Goal: Transaction & Acquisition: Purchase product/service

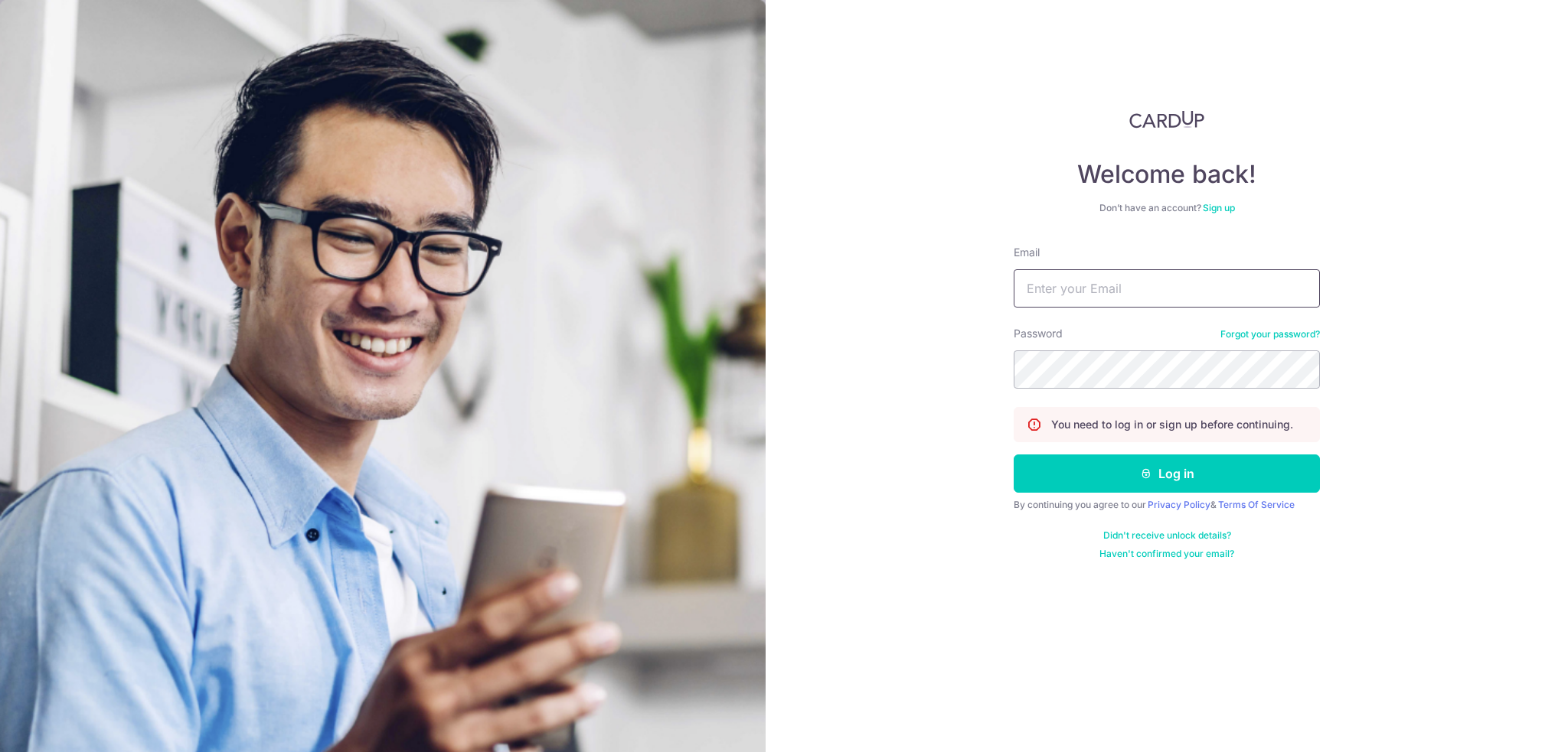
click at [1114, 287] on input "Email" at bounding box center [1166, 289] width 306 height 38
type input "bernard.tan36@yahoo.com"
click at [1171, 479] on button "Log in" at bounding box center [1166, 474] width 306 height 38
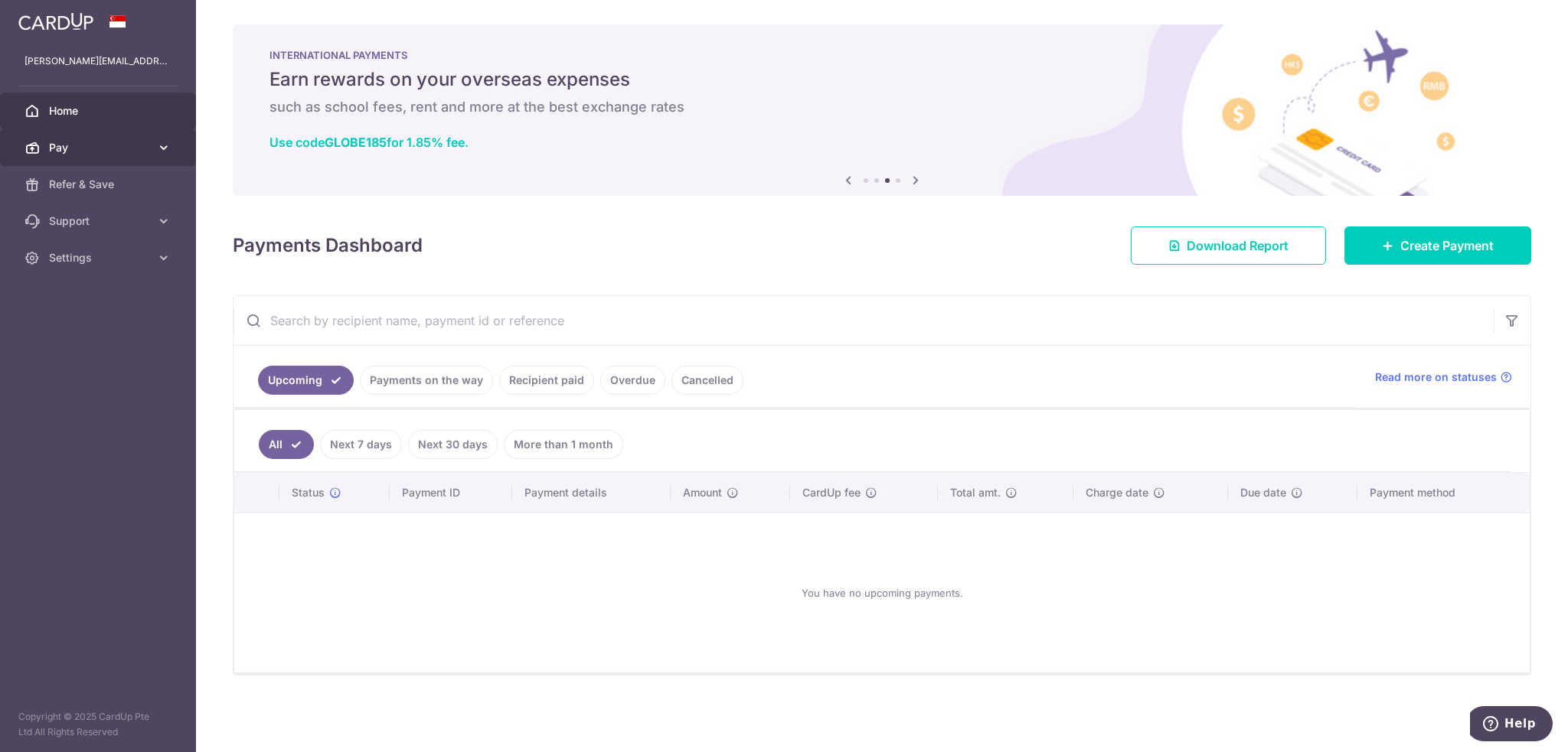
click at [75, 144] on span "Pay" at bounding box center [100, 148] width 101 height 15
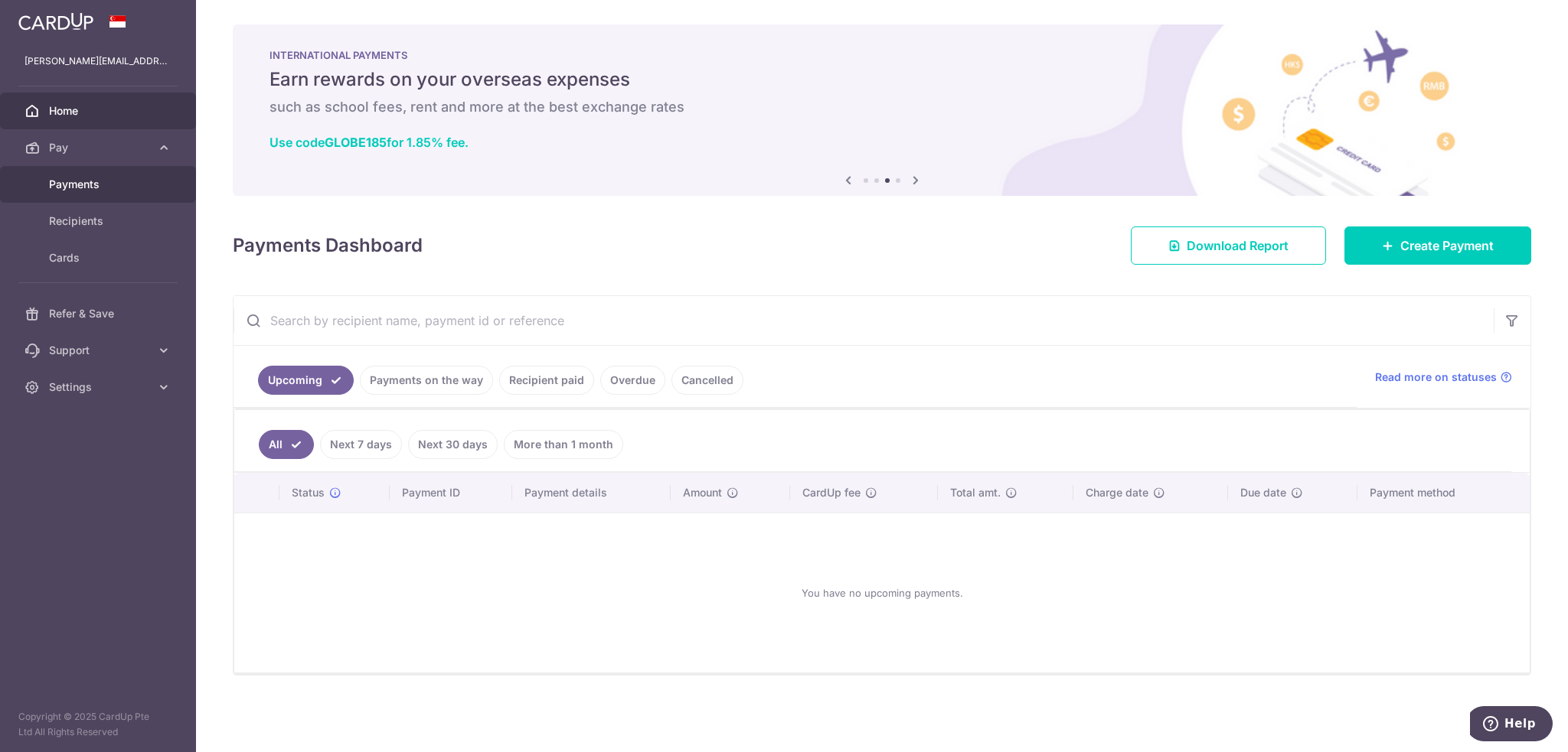
click at [70, 182] on span "Payments" at bounding box center [100, 184] width 101 height 15
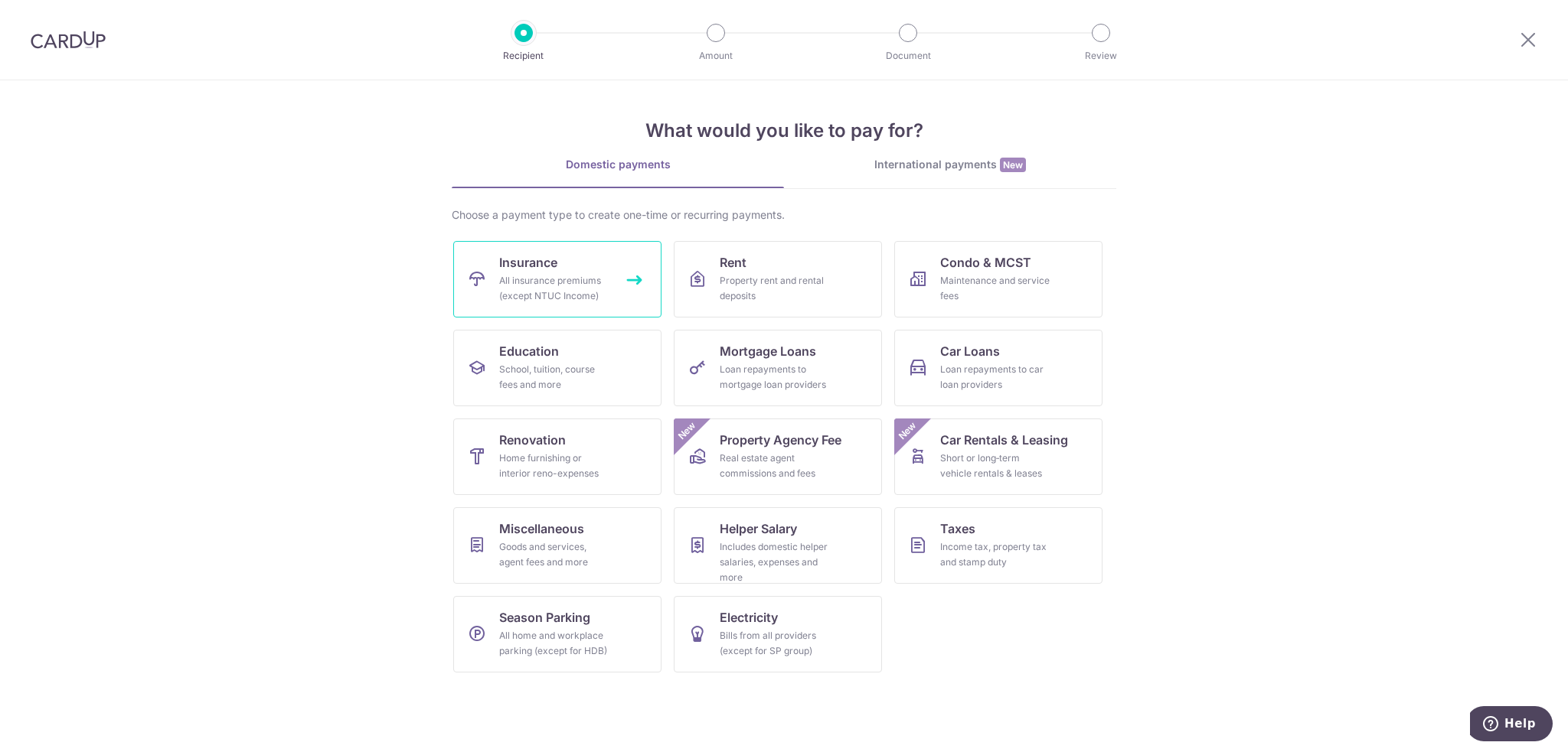
click at [543, 284] on div "All insurance premiums (except NTUC Income)" at bounding box center [555, 289] width 110 height 30
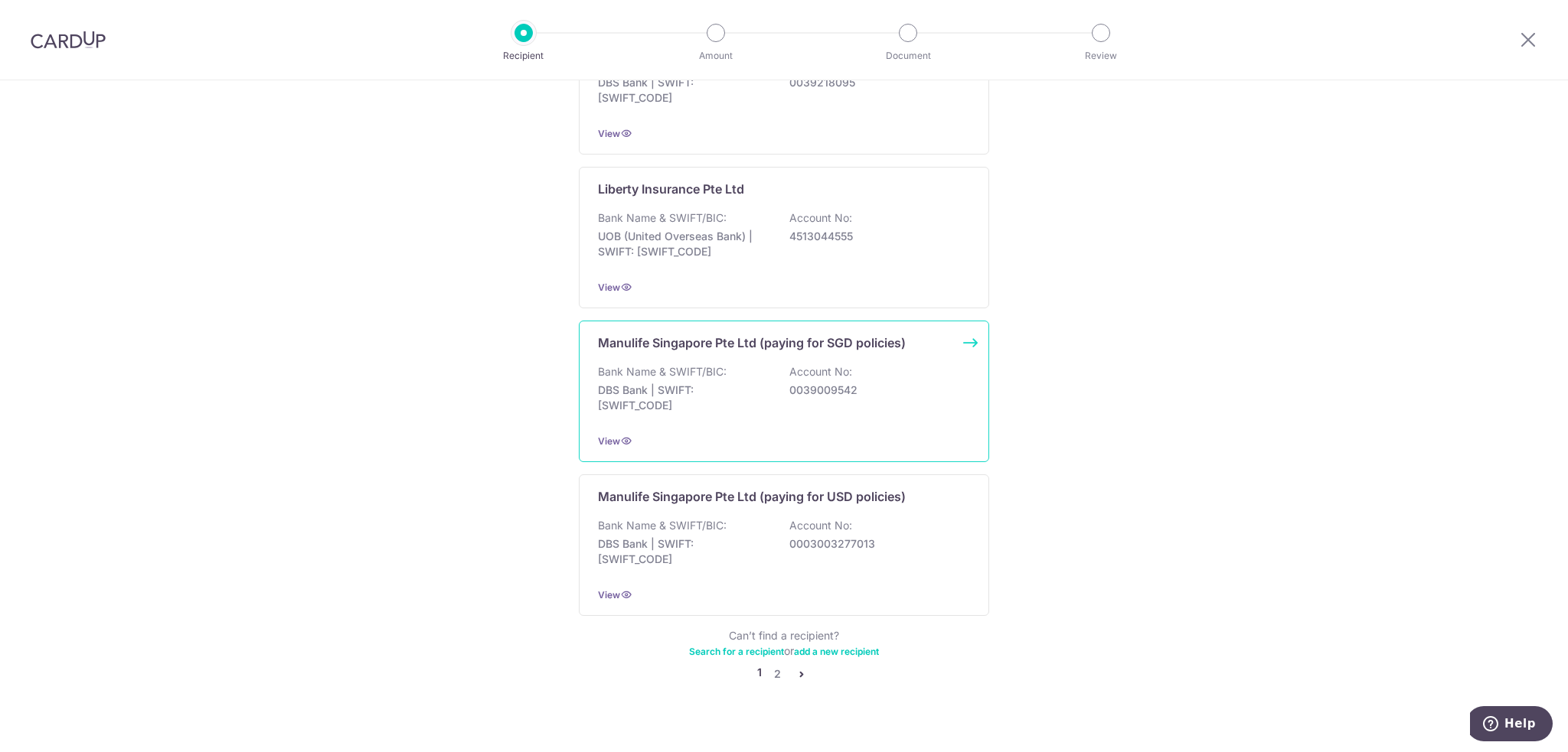
scroll to position [1333, 0]
click at [771, 665] on link "2" at bounding box center [777, 673] width 18 height 18
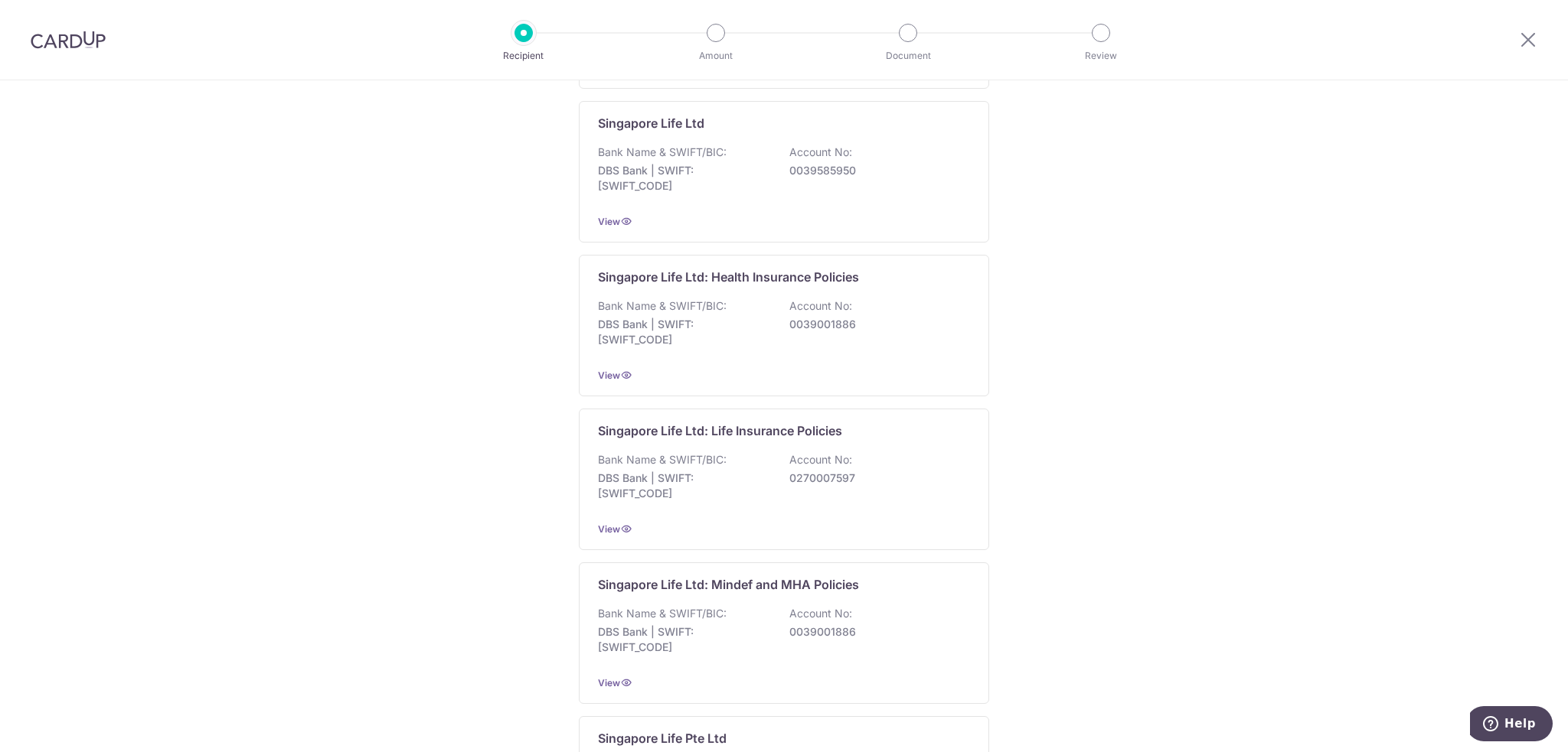
scroll to position [536, 0]
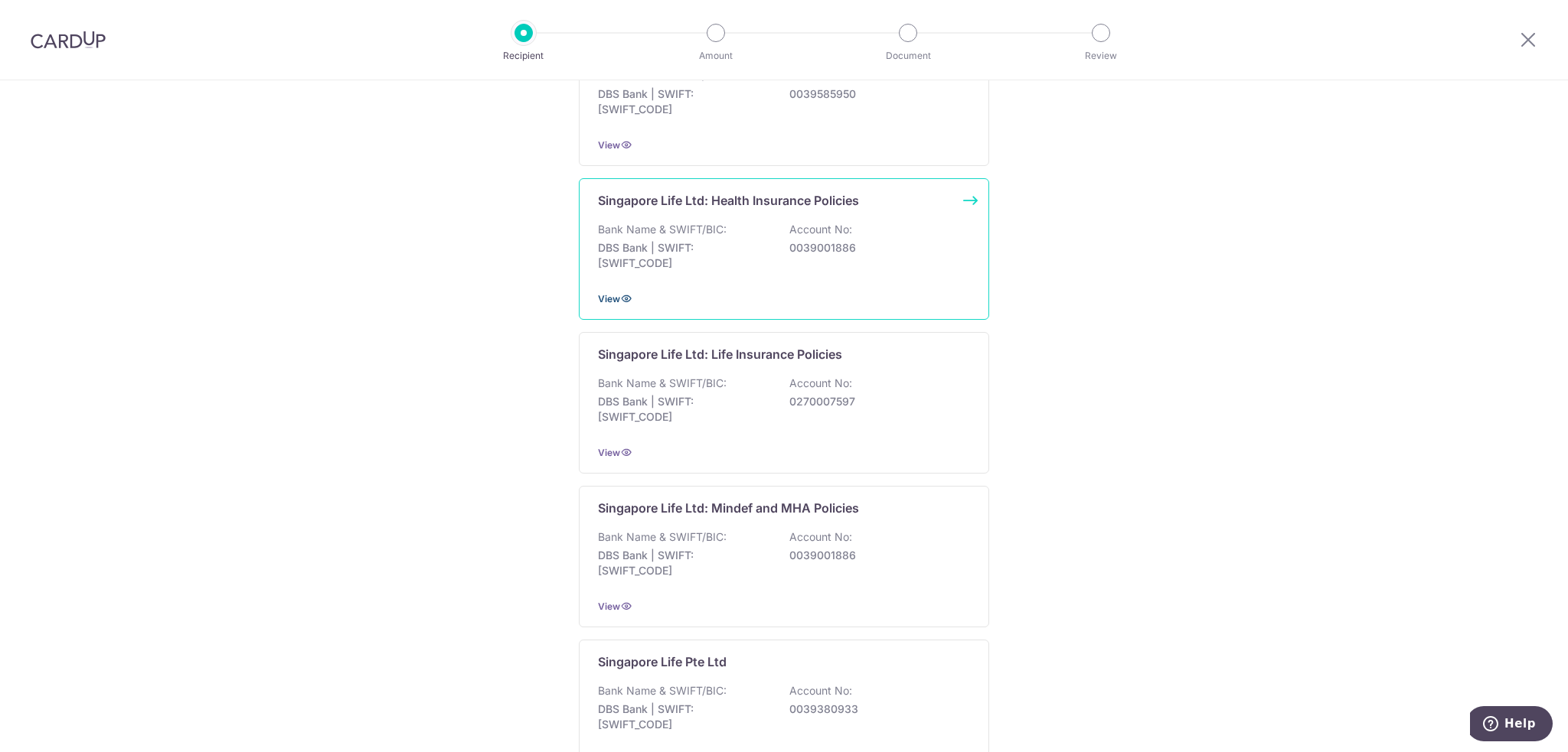
click at [606, 297] on span "View" at bounding box center [609, 299] width 22 height 11
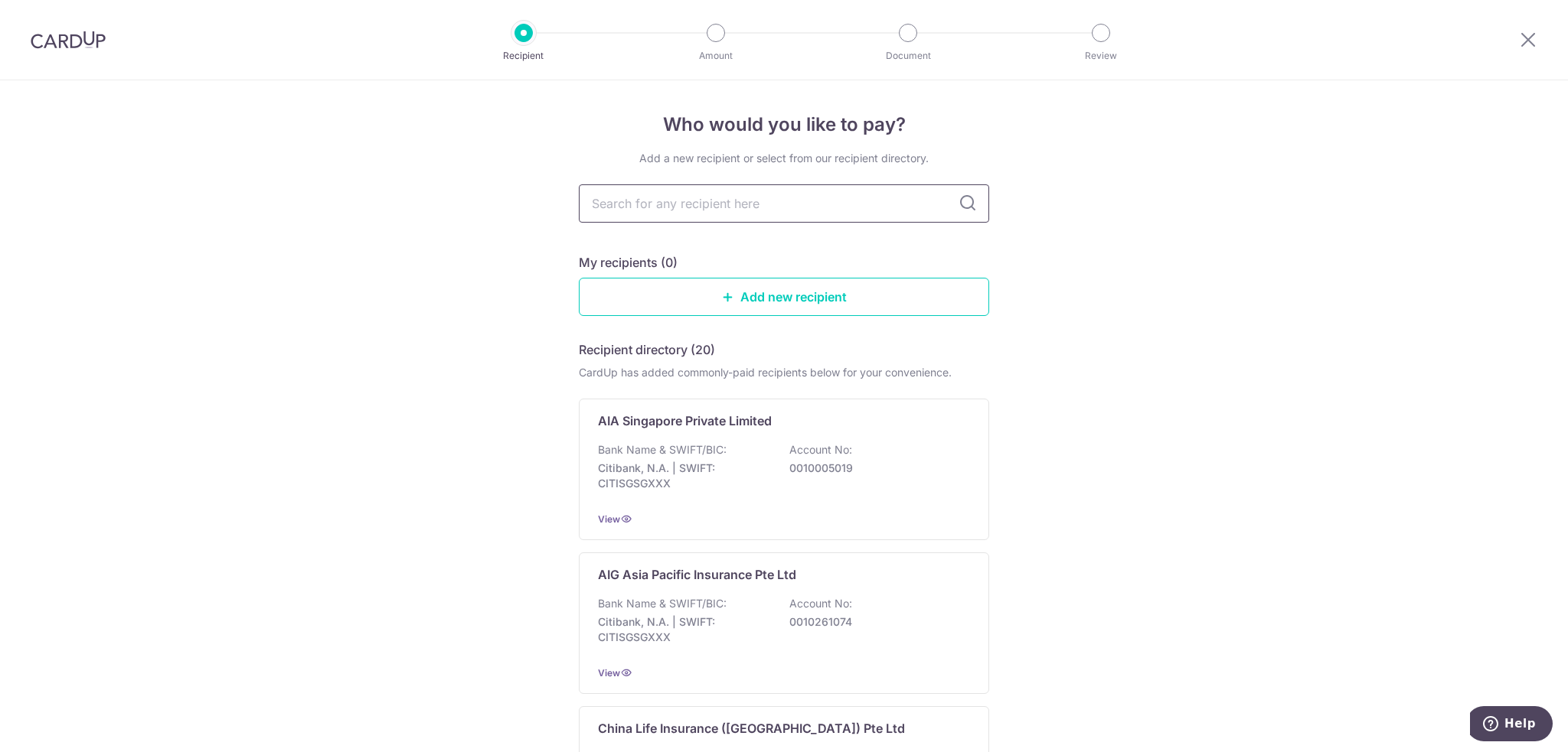
type input "s"
type input "sing"
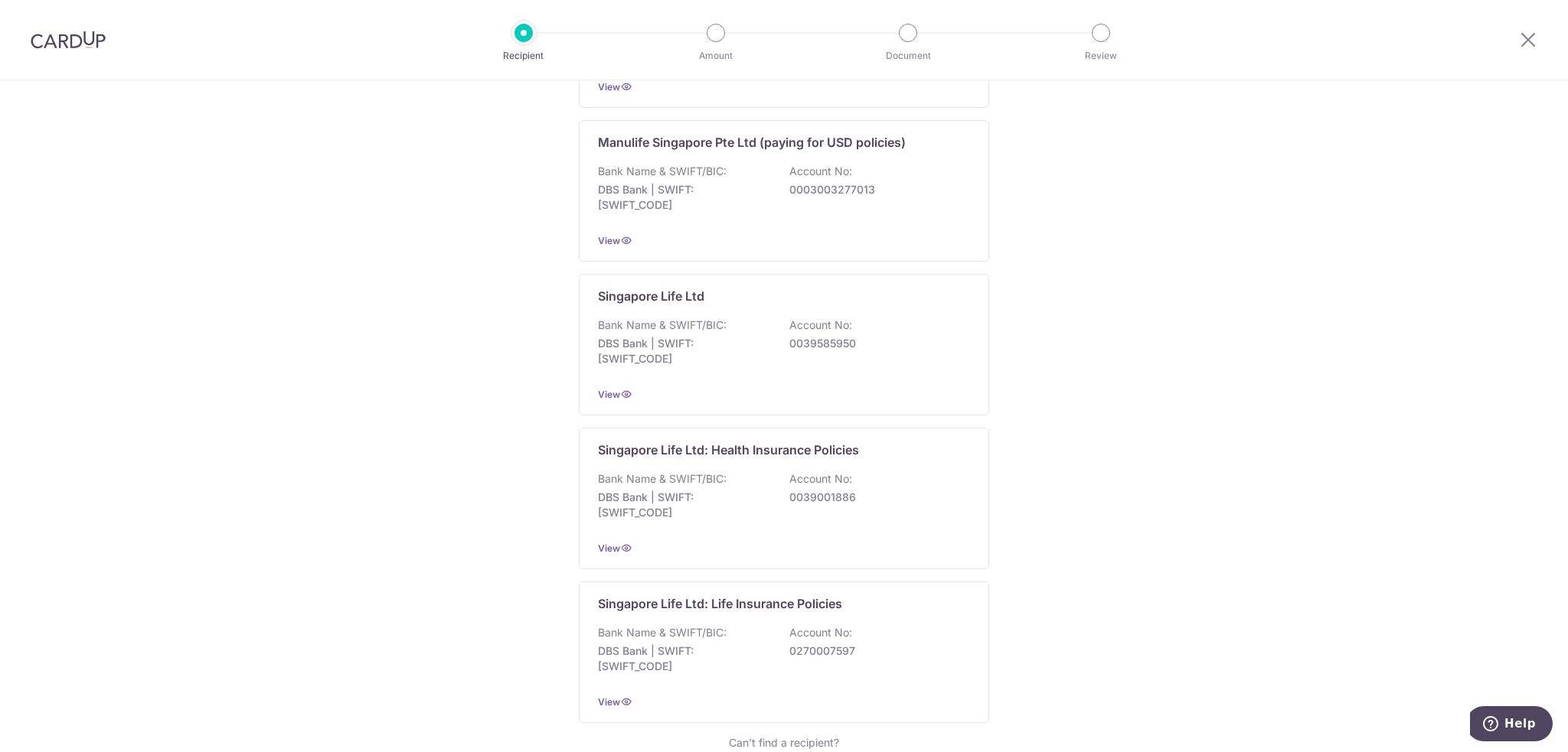
scroll to position [1256, 0]
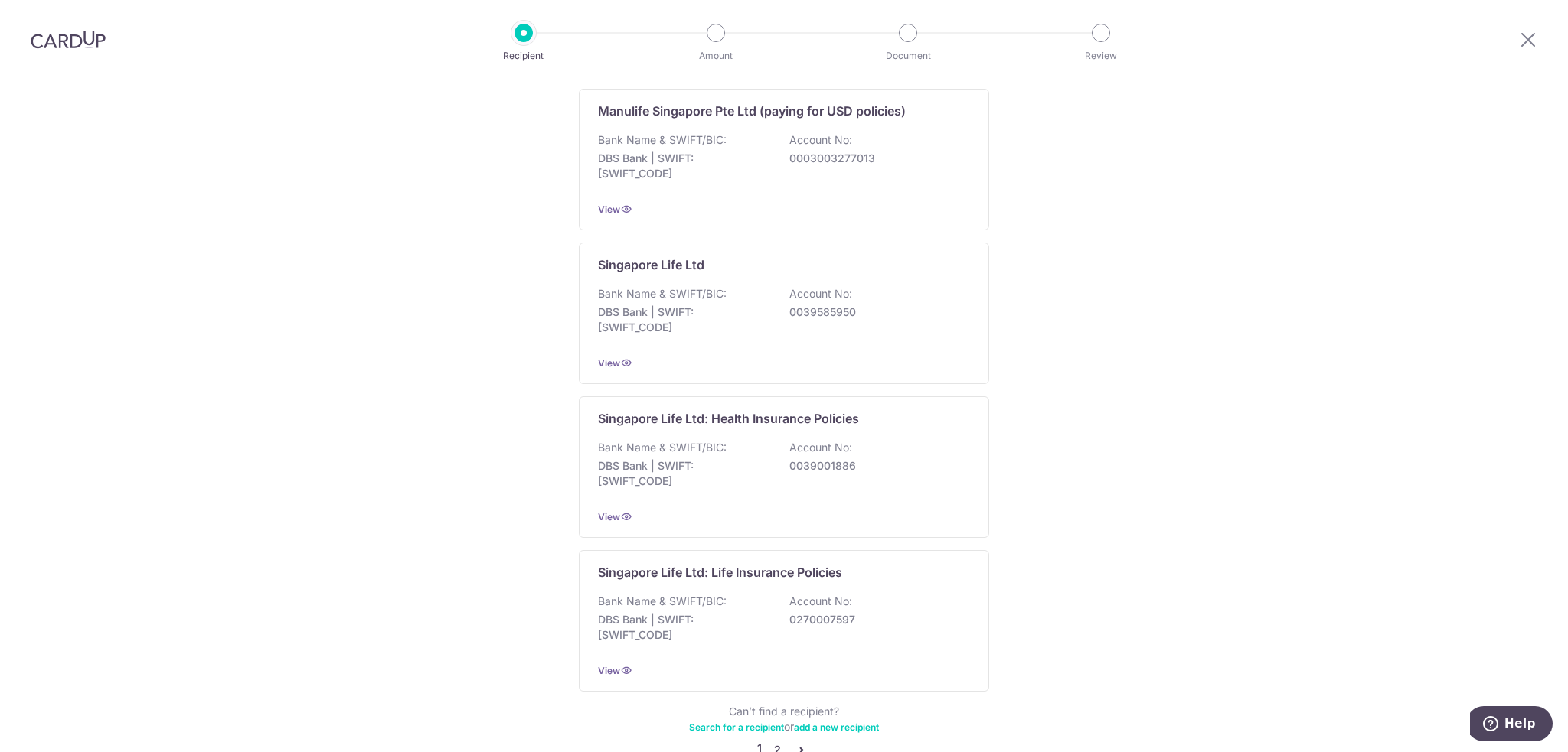
click at [773, 741] on link "2" at bounding box center [777, 749] width 18 height 18
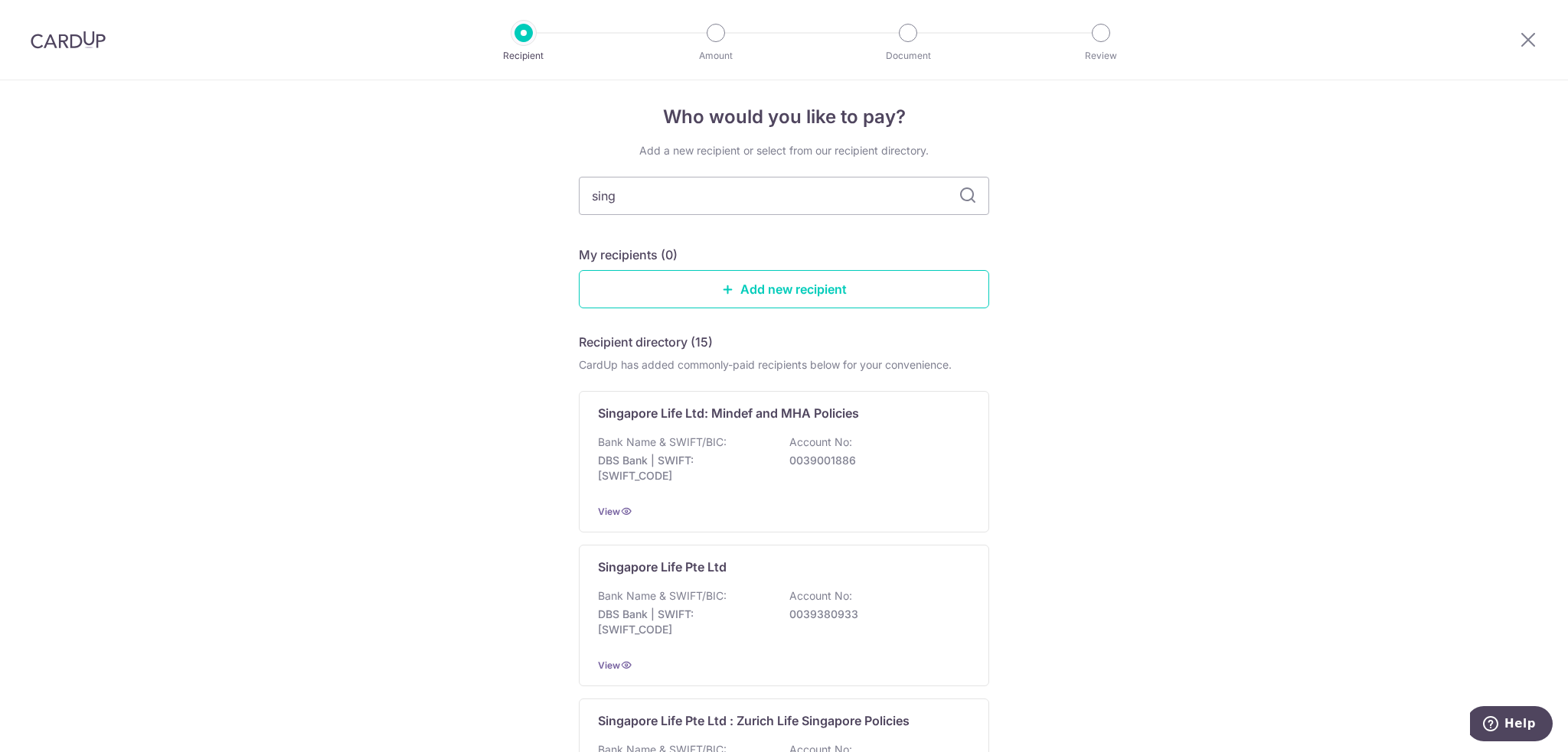
scroll to position [0, 0]
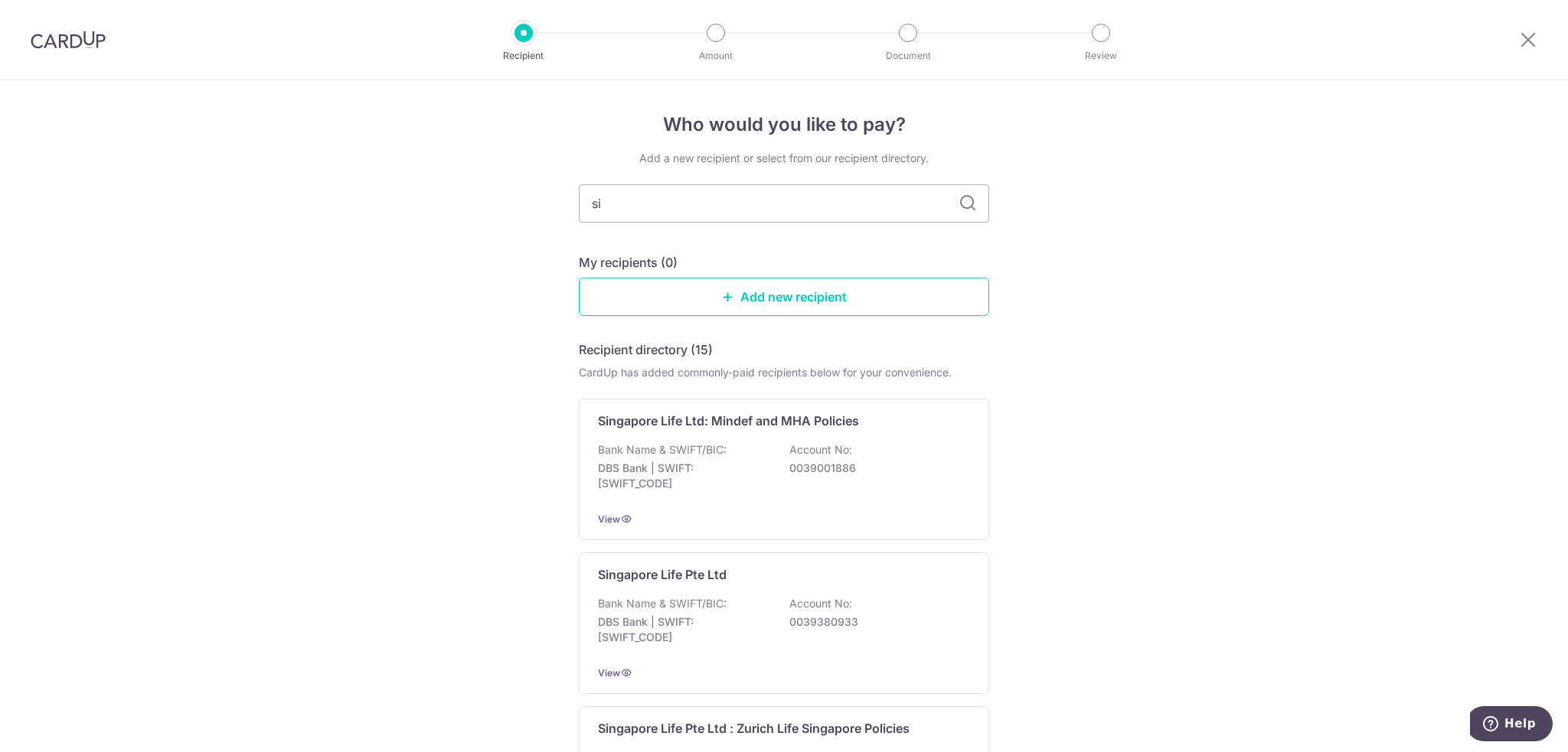
type input "s"
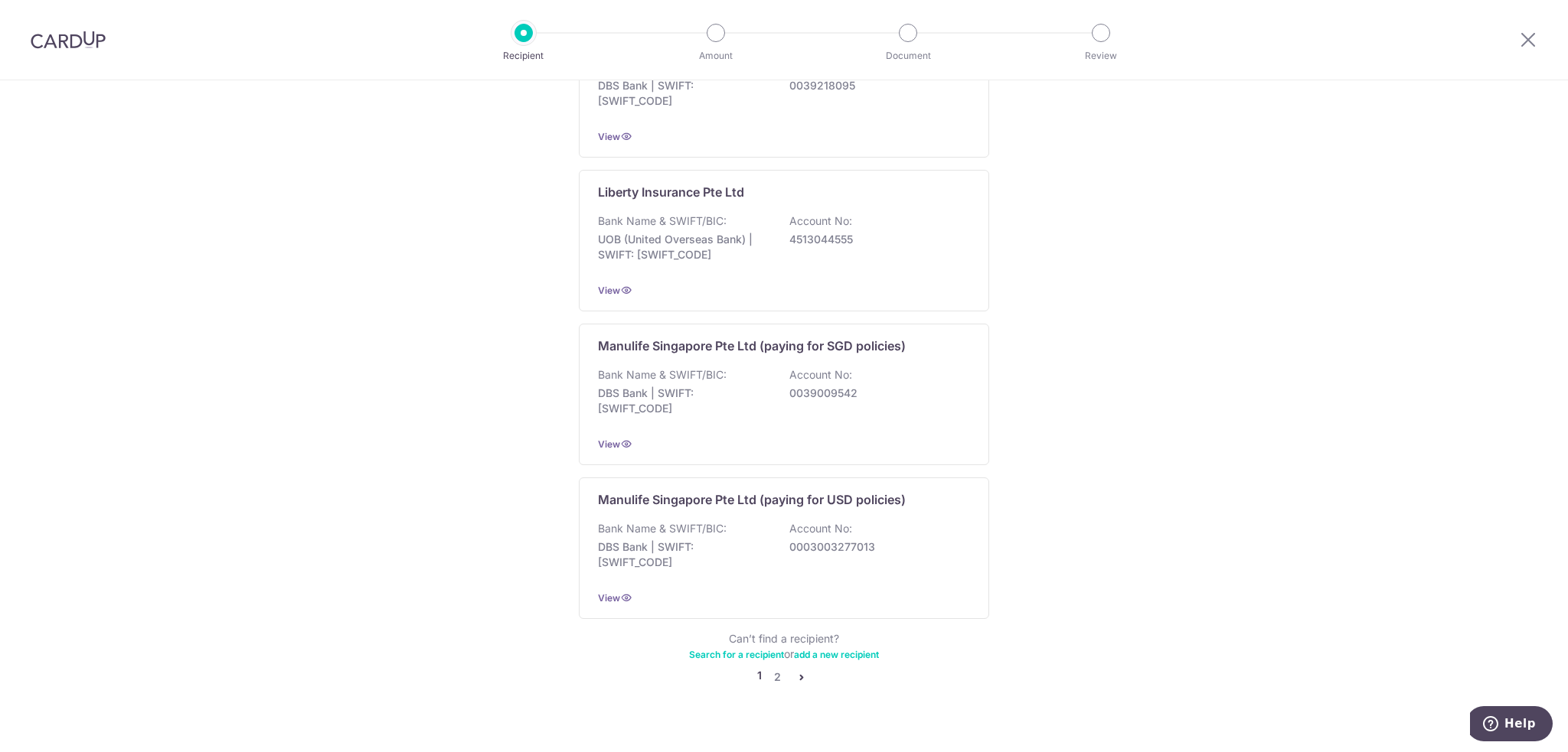
scroll to position [1333, 0]
click at [775, 665] on link "2" at bounding box center [777, 673] width 18 height 18
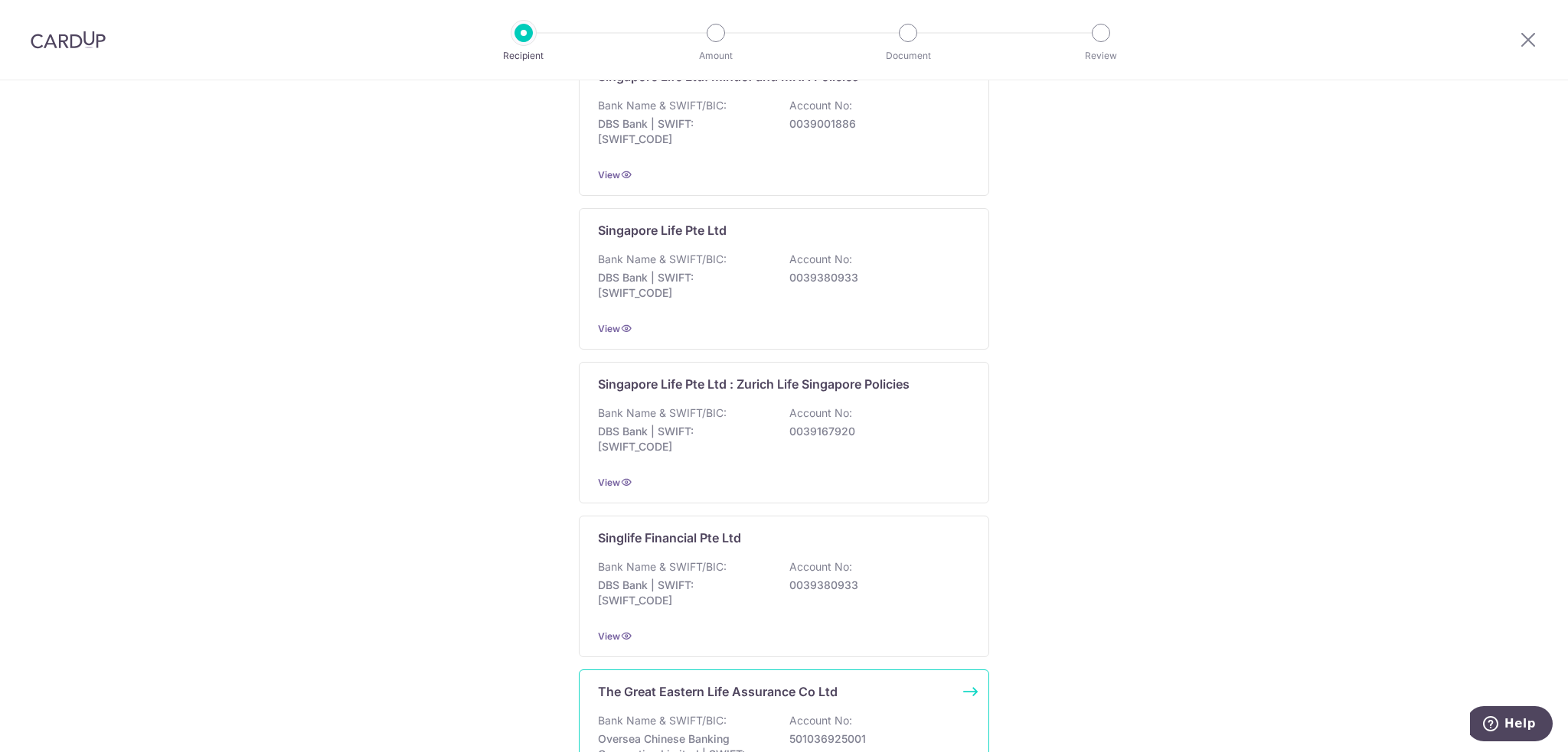
scroll to position [995, 0]
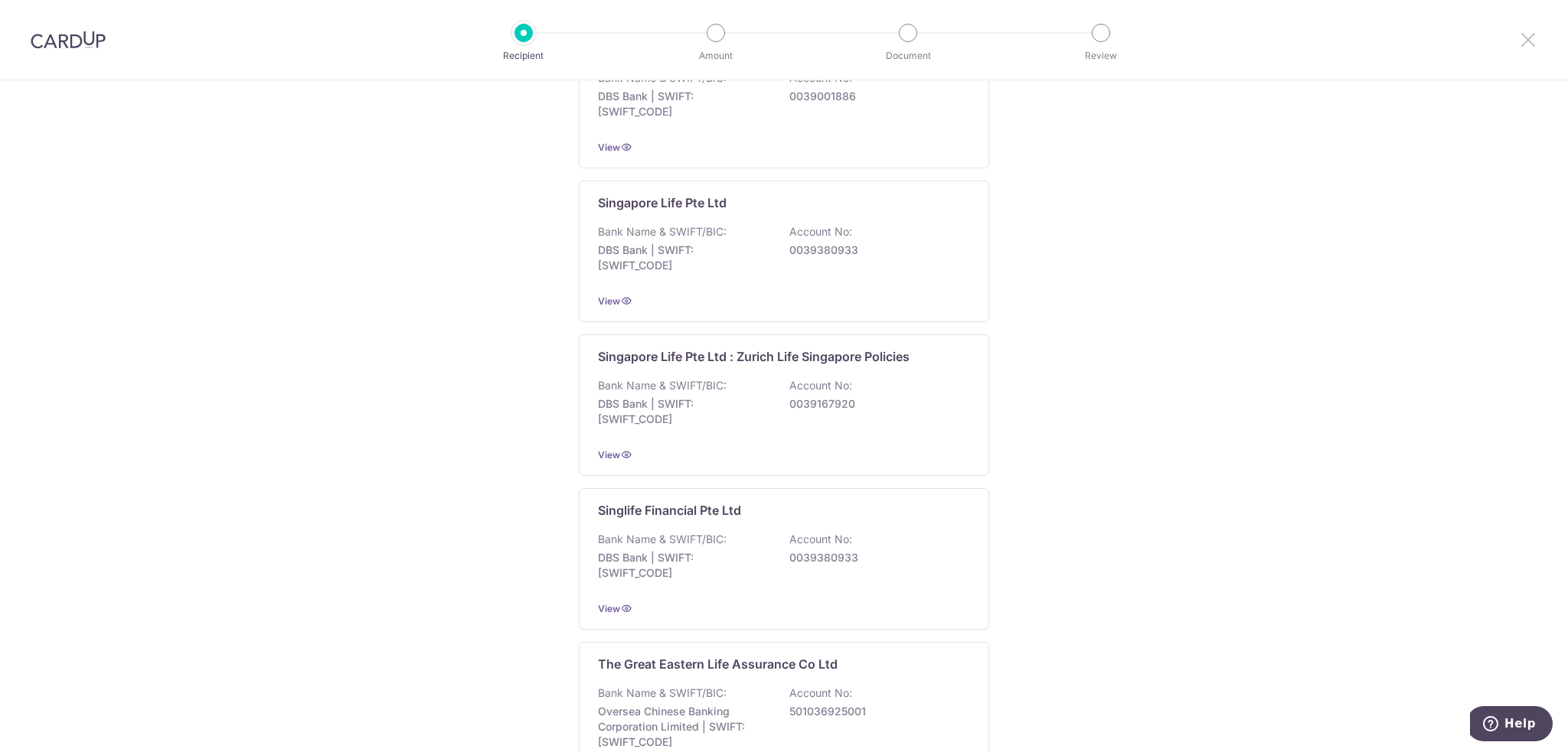
click at [1531, 35] on icon at bounding box center [1527, 39] width 18 height 19
